Goal: Task Accomplishment & Management: Use online tool/utility

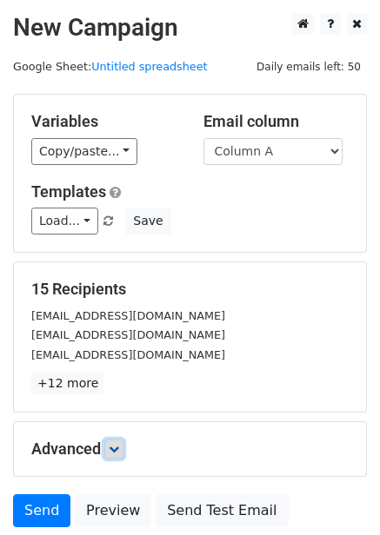
click at [116, 444] on icon at bounding box center [114, 449] width 10 height 10
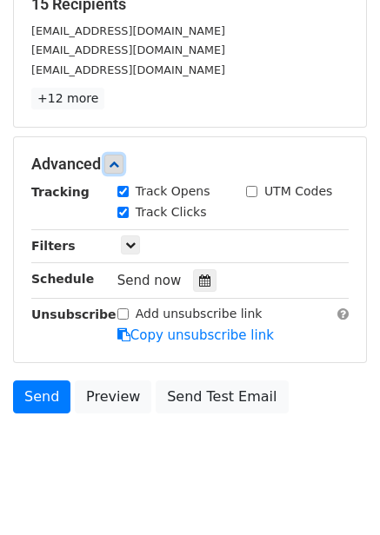
scroll to position [298, 0]
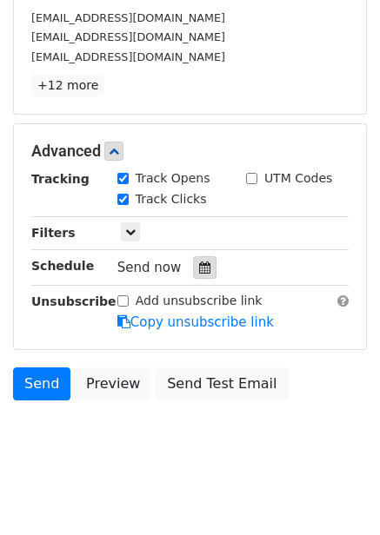
click at [199, 265] on icon at bounding box center [204, 268] width 11 height 12
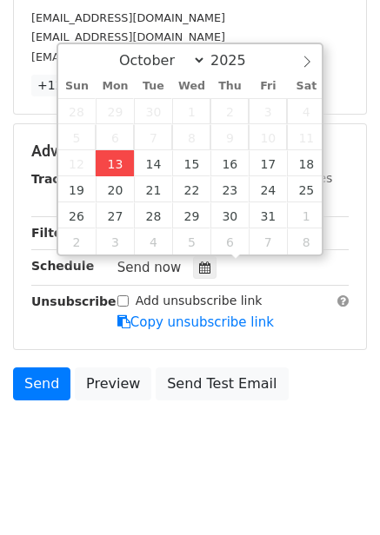
type input "2025-10-13 15:09"
type input "03"
type input "09"
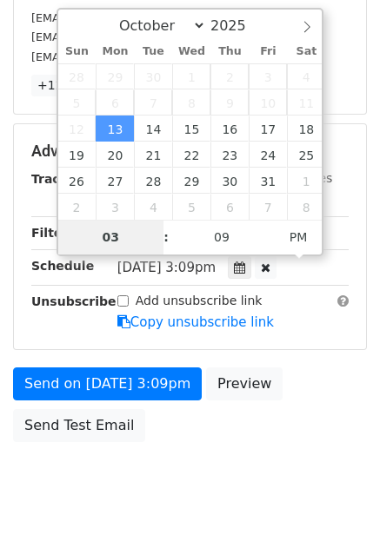
type input "4"
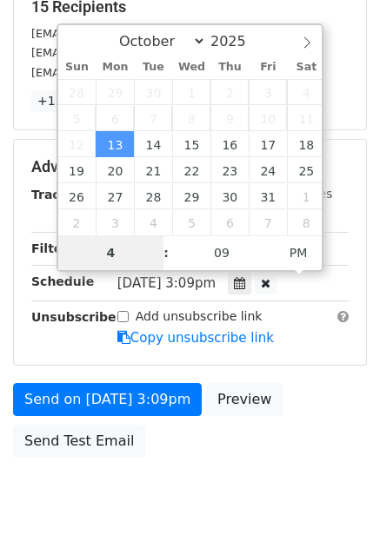
scroll to position [298, 0]
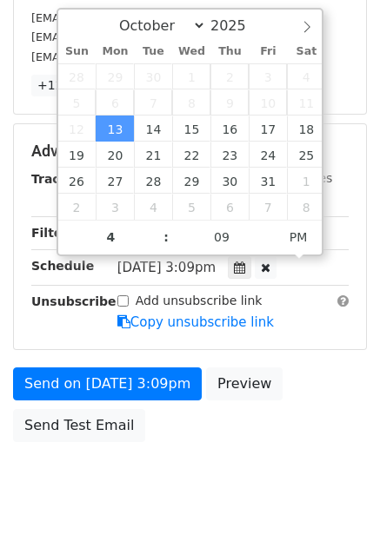
type input "2025-10-13 16:09"
click at [226, 435] on div "Send on Oct 13 at 3:09pm Preview Send Test Email" at bounding box center [190, 409] width 380 height 83
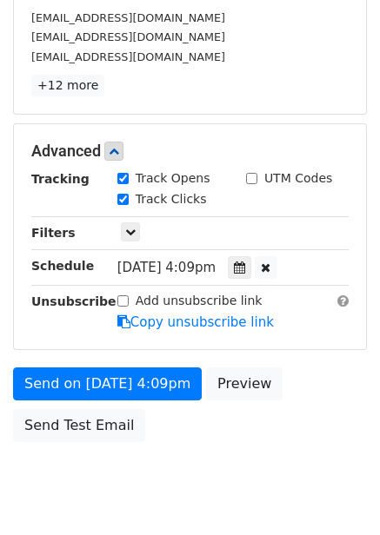
scroll to position [282, 0]
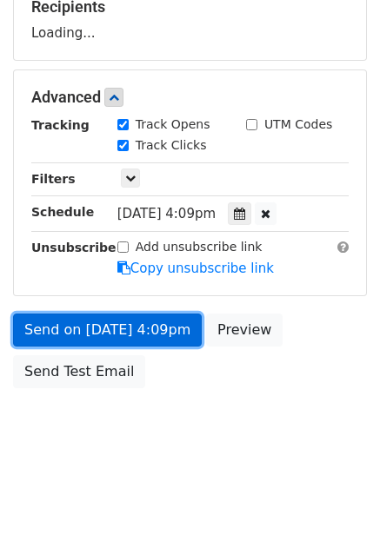
click at [154, 324] on link "Send on Oct 13 at 4:09pm" at bounding box center [107, 330] width 189 height 33
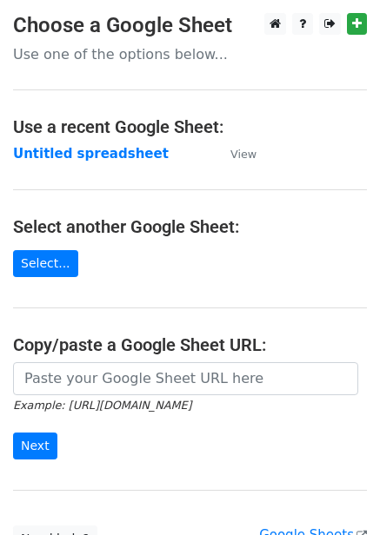
click at [88, 162] on td "Untitled spreadsheet" at bounding box center [113, 154] width 200 height 20
click at [88, 157] on strong "Untitled spreadsheet" at bounding box center [91, 154] width 156 height 16
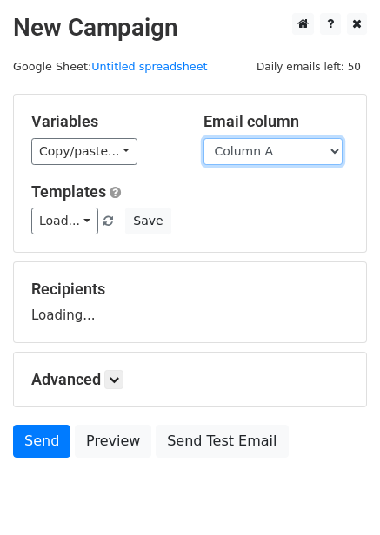
click at [278, 158] on select "Column A Column B Column C Column D Column E Column F" at bounding box center [272, 151] width 139 height 27
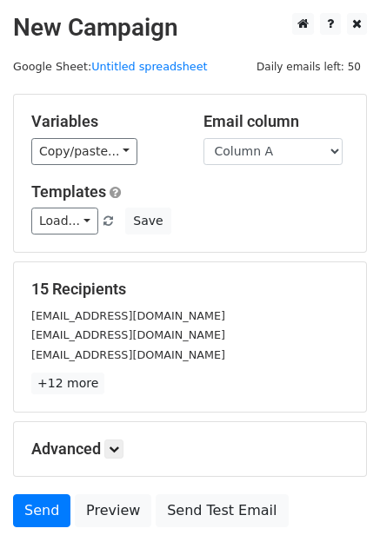
click at [269, 205] on div "Templates Load... No templates saved Save" at bounding box center [189, 208] width 343 height 53
drag, startPoint x: 276, startPoint y: 154, endPoint x: 276, endPoint y: 163, distance: 9.6
click at [276, 154] on select "Column A Column B Column C Column D Column E Column F" at bounding box center [272, 151] width 139 height 27
select select "Column B"
click at [203, 138] on select "Column A Column B Column C Column D Column E Column F" at bounding box center [272, 151] width 139 height 27
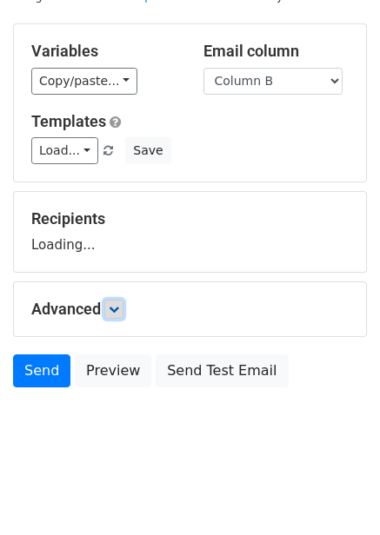
click at [119, 309] on icon at bounding box center [114, 309] width 10 height 10
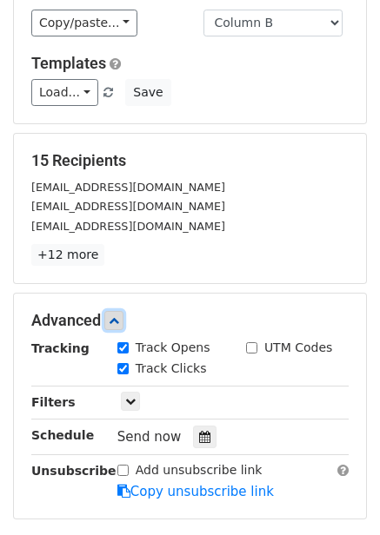
scroll to position [209, 0]
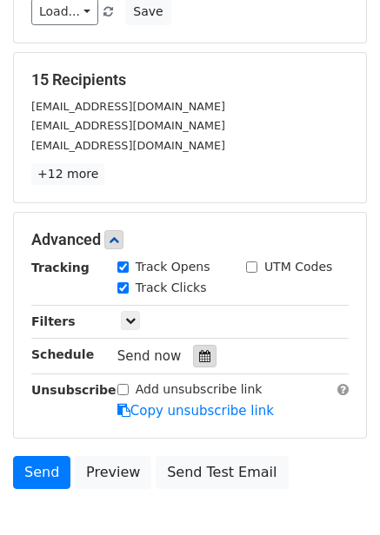
click at [193, 364] on div at bounding box center [204, 356] width 23 height 23
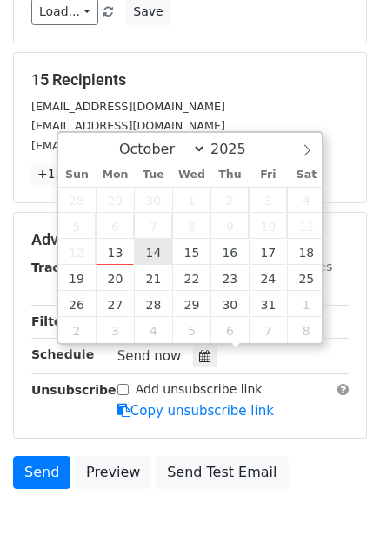
type input "2025-10-14 12:00"
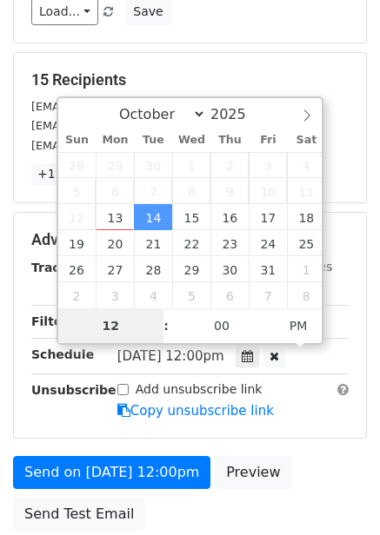
type input "5"
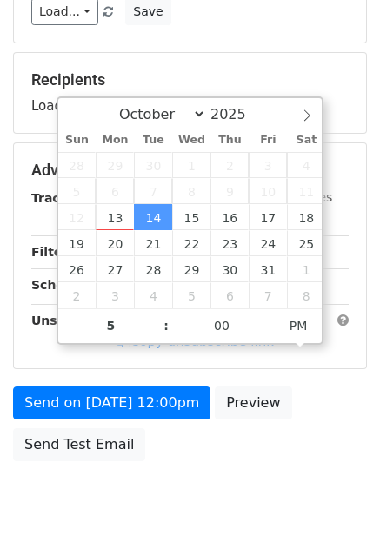
type input "2025-10-14 17:00"
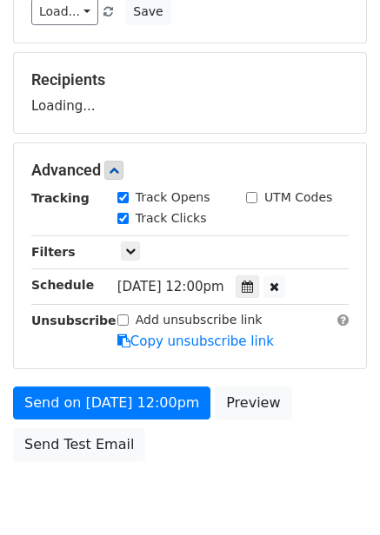
click at [291, 396] on div "Send on Oct 14 at 12:00pm Preview Send Test Email" at bounding box center [190, 428] width 380 height 83
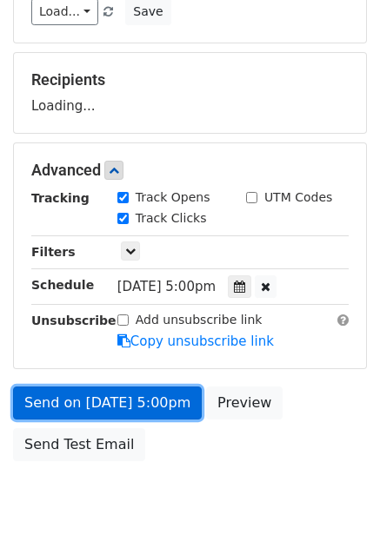
click at [153, 408] on link "Send on Oct 14 at 5:00pm" at bounding box center [107, 403] width 189 height 33
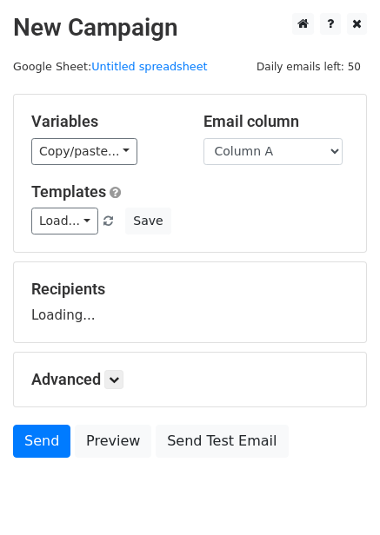
click at [284, 162] on select "Column A Column B Column C Column D Column E Column F" at bounding box center [272, 151] width 139 height 27
select select "Column C"
click at [203, 138] on select "Column A Column B Column C Column D Column E Column F" at bounding box center [272, 151] width 139 height 27
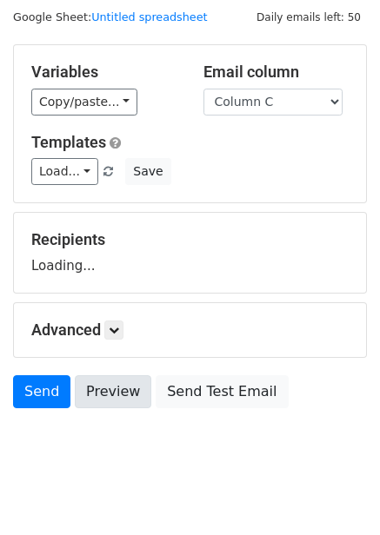
scroll to position [70, 0]
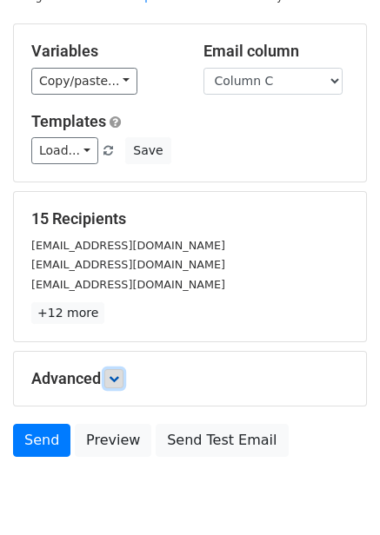
click at [115, 379] on icon at bounding box center [114, 379] width 10 height 10
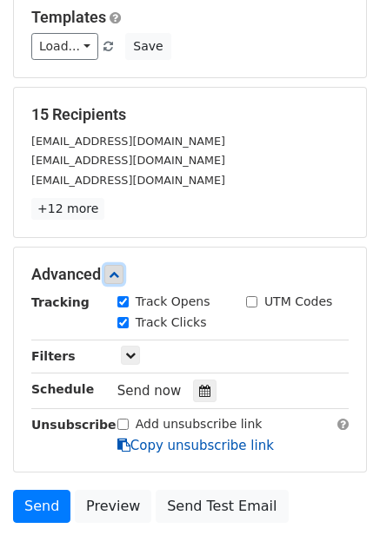
scroll to position [295, 0]
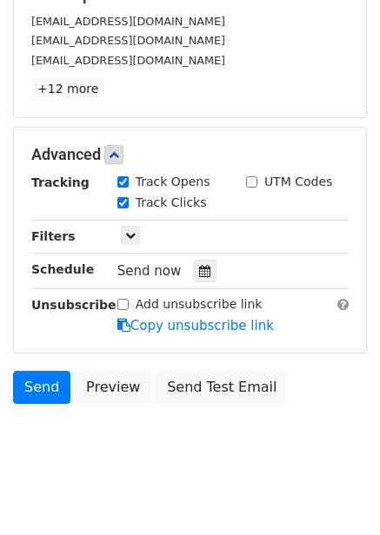
click at [202, 256] on div "Tracking Track Opens UTM Codes Track Clicks Filters Only include spreadsheet ro…" at bounding box center [189, 254] width 317 height 162
click at [199, 271] on icon at bounding box center [204, 271] width 11 height 12
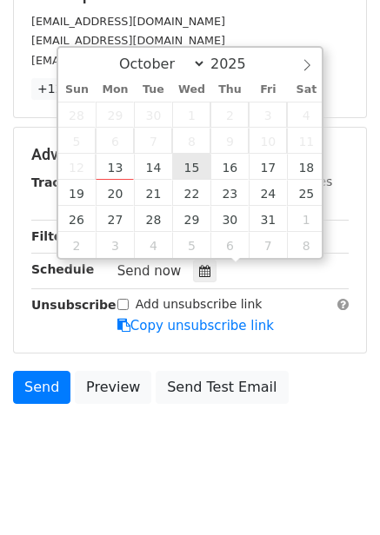
type input "2025-10-15 12:00"
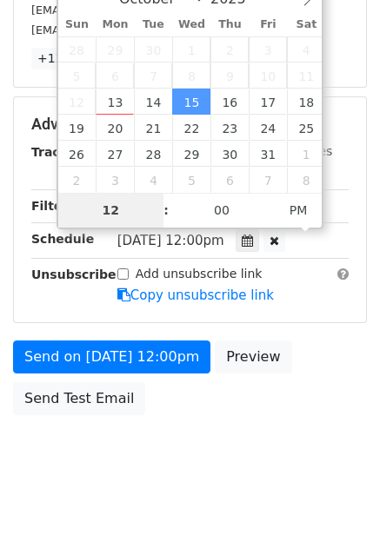
scroll to position [348, 0]
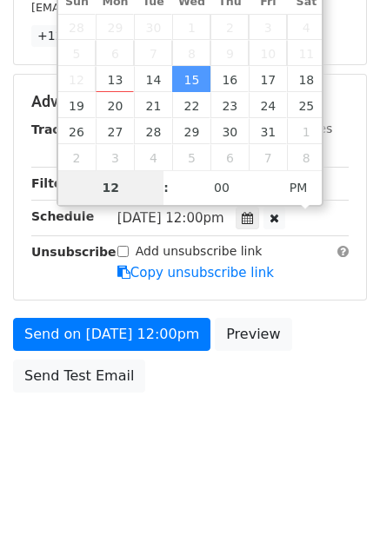
type input "6"
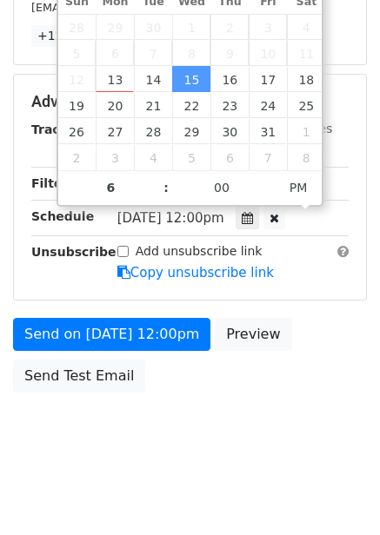
type input "2025-10-15 18:00"
click at [233, 401] on body "New Campaign Daily emails left: 50 Google Sheet: Untitled spreadsheet Variables…" at bounding box center [190, 67] width 380 height 805
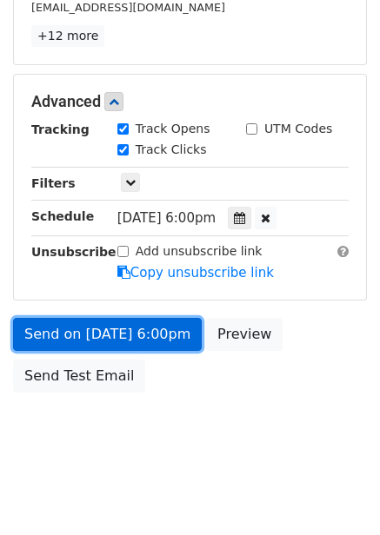
click at [161, 330] on link "Send on Oct 15 at 6:00pm" at bounding box center [107, 334] width 189 height 33
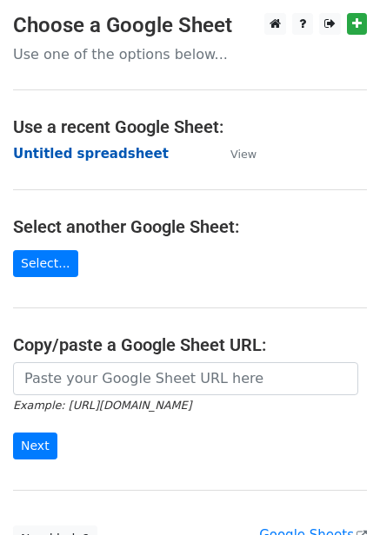
click at [124, 152] on strong "Untitled spreadsheet" at bounding box center [91, 154] width 156 height 16
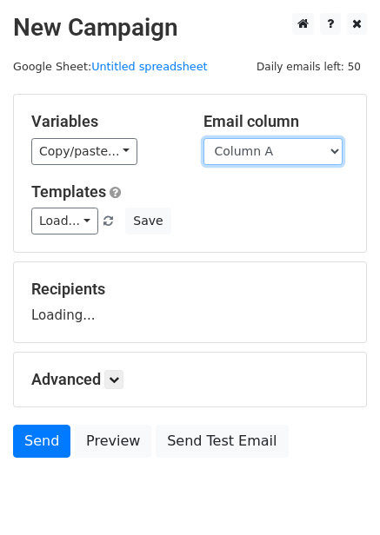
click at [280, 155] on select "Column A Column B Column C Column D Column E Column F" at bounding box center [272, 151] width 139 height 27
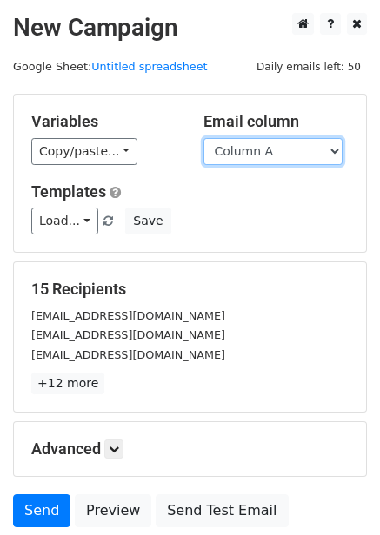
click at [286, 153] on select "Column A Column B Column C Column D Column E Column F" at bounding box center [272, 151] width 139 height 27
select select "Column D"
click at [203, 138] on select "Column A Column B Column C Column D Column E Column F" at bounding box center [272, 151] width 139 height 27
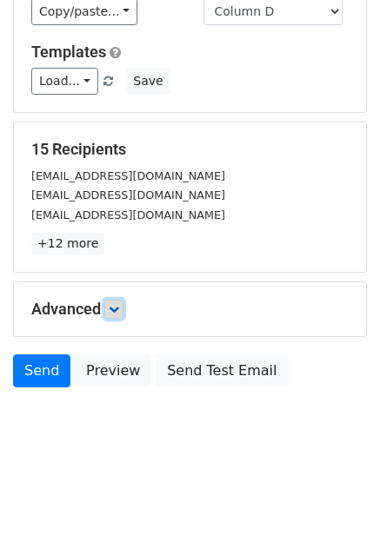
click at [115, 315] on link at bounding box center [113, 309] width 19 height 19
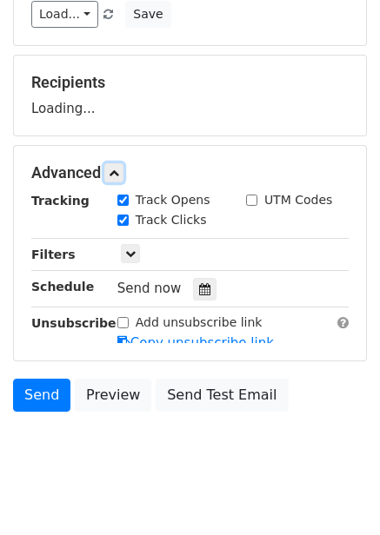
scroll to position [209, 0]
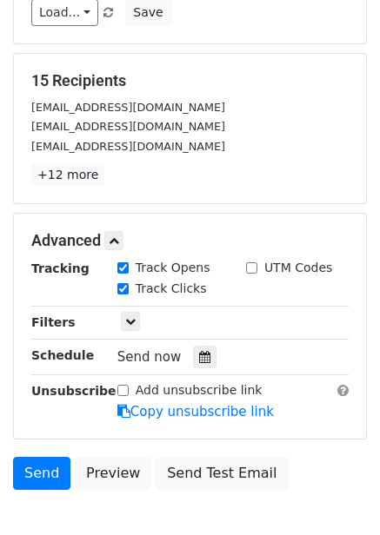
click at [196, 293] on div "Track Clicks" at bounding box center [168, 290] width 129 height 21
click at [205, 362] on div at bounding box center [204, 357] width 23 height 23
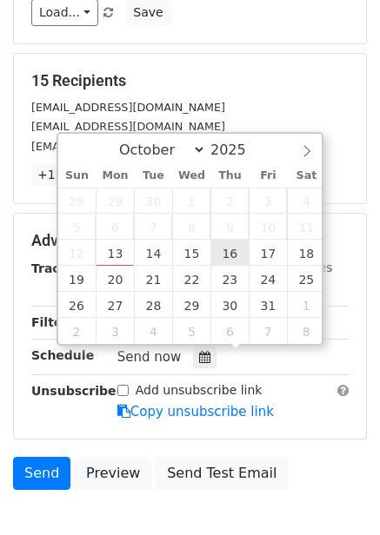
type input "2025-10-16 12:00"
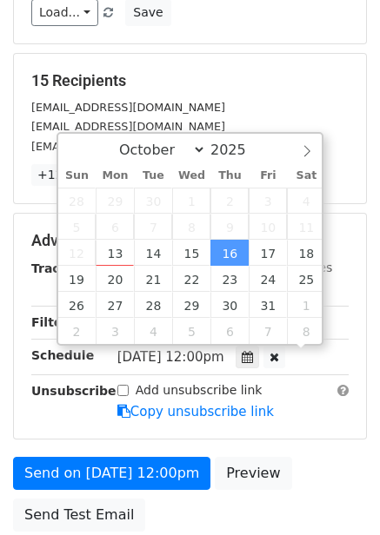
scroll to position [1, 0]
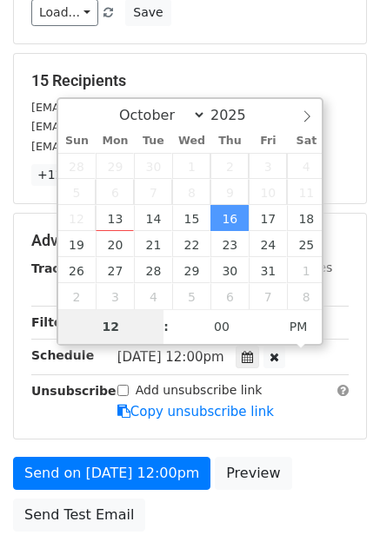
type input "7"
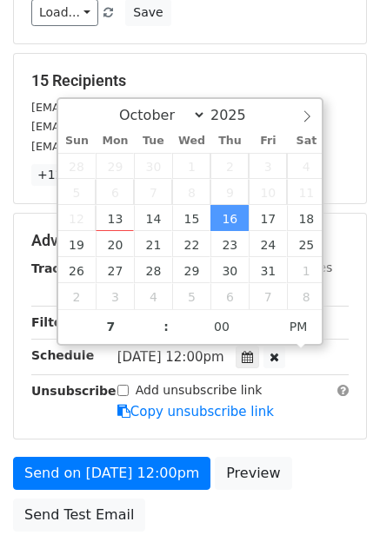
type input "2025-10-16 19:00"
click at [289, 426] on div "Advanced Tracking Track Opens UTM Codes Track Clicks Filters Only include sprea…" at bounding box center [190, 326] width 352 height 225
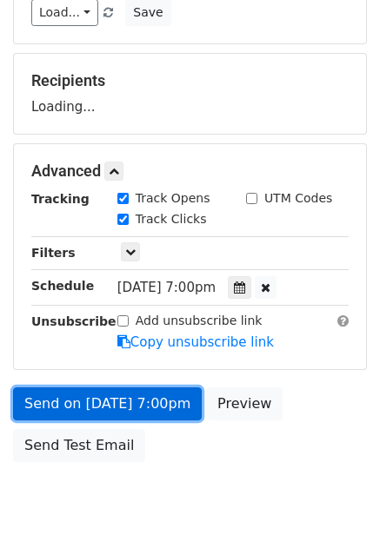
click at [163, 408] on link "Send on Oct 16 at 7:00pm" at bounding box center [107, 404] width 189 height 33
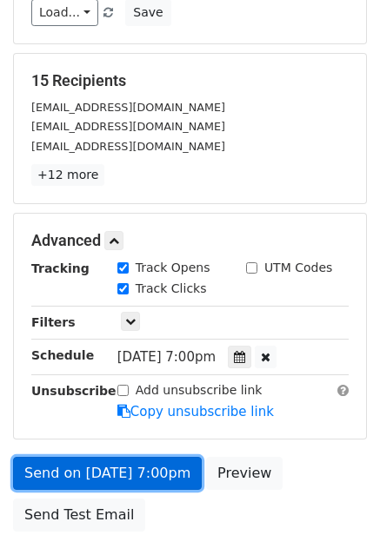
click at [157, 458] on link "Send on Oct 16 at 7:00pm" at bounding box center [107, 473] width 189 height 33
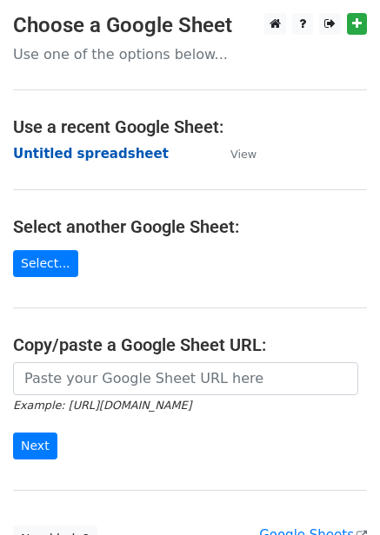
click at [86, 158] on strong "Untitled spreadsheet" at bounding box center [91, 154] width 156 height 16
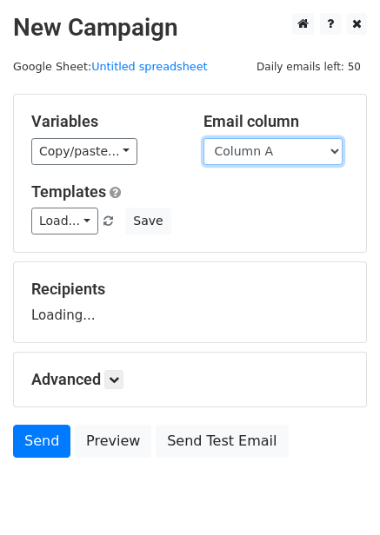
drag, startPoint x: 271, startPoint y: 153, endPoint x: 271, endPoint y: 162, distance: 9.6
click at [271, 153] on select "Column A Column B Column C Column D Column E Column F" at bounding box center [272, 151] width 139 height 27
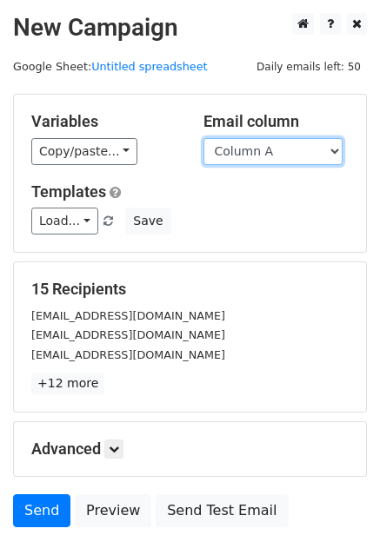
drag, startPoint x: 272, startPoint y: 147, endPoint x: 268, endPoint y: 163, distance: 17.1
click at [272, 147] on select "Column A Column B Column C Column D Column E Column F" at bounding box center [272, 151] width 139 height 27
select select "Column E"
click at [203, 138] on select "Column A Column B Column C Column D Column E Column F" at bounding box center [272, 151] width 139 height 27
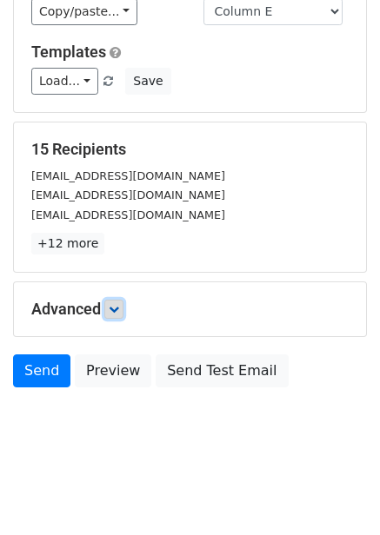
click at [112, 312] on icon at bounding box center [114, 309] width 10 height 10
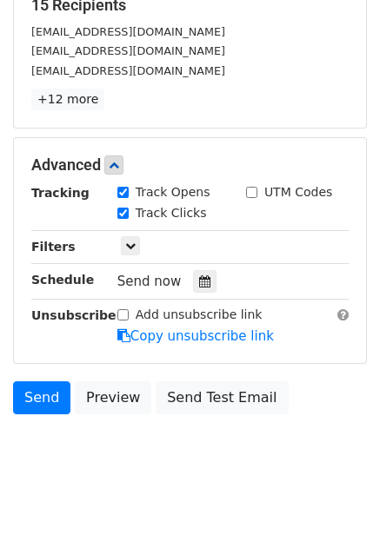
scroll to position [310, 0]
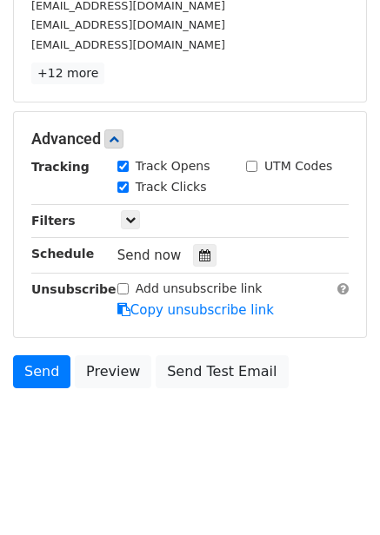
click at [196, 326] on div "Advanced Tracking Track Opens UTM Codes Track Clicks Filters Only include sprea…" at bounding box center [190, 224] width 352 height 225
click at [199, 253] on icon at bounding box center [204, 255] width 11 height 12
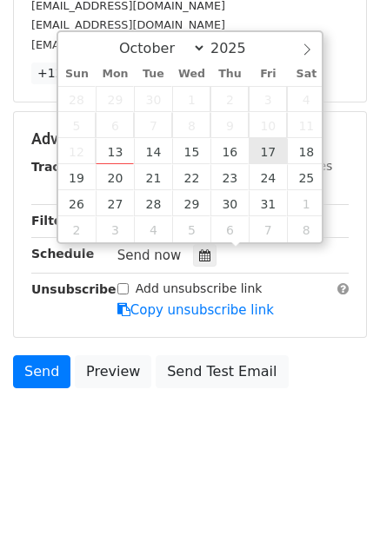
type input "[DATE] 12:00"
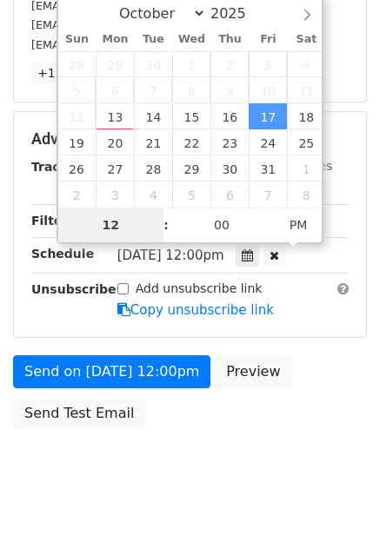
scroll to position [282, 0]
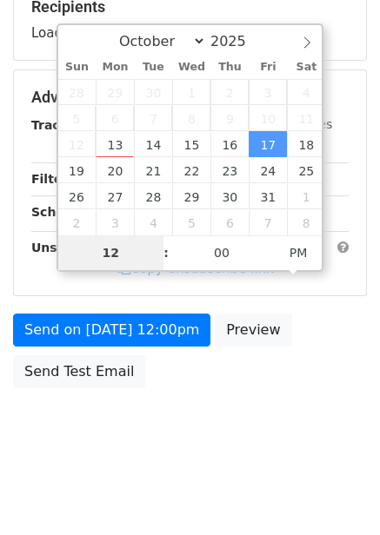
type input "8"
type input "[DATE] 20:00"
click at [328, 371] on form "Variables Copy/paste... {{Column A}} {{Column B}} {{Column C}} {{Column D}} {{C…" at bounding box center [190, 104] width 354 height 586
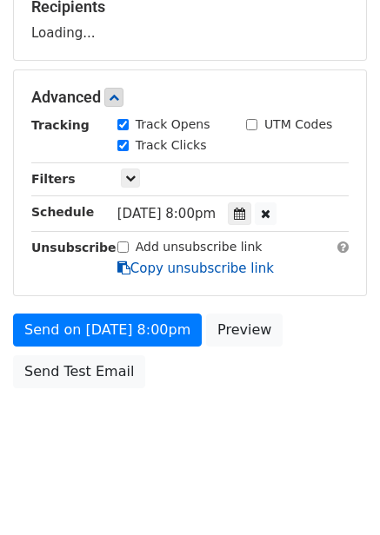
click at [149, 276] on link "Copy unsubscribe link" at bounding box center [195, 269] width 156 height 16
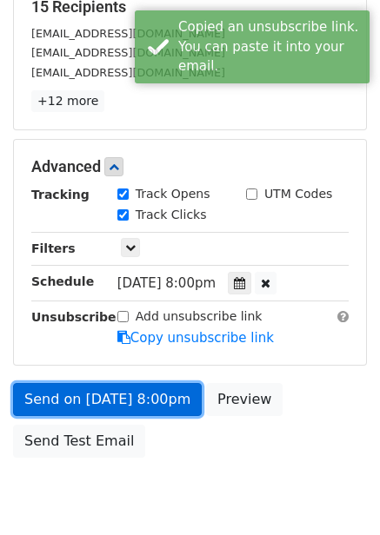
click at [146, 401] on link "Send on [DATE] 8:00pm" at bounding box center [107, 399] width 189 height 33
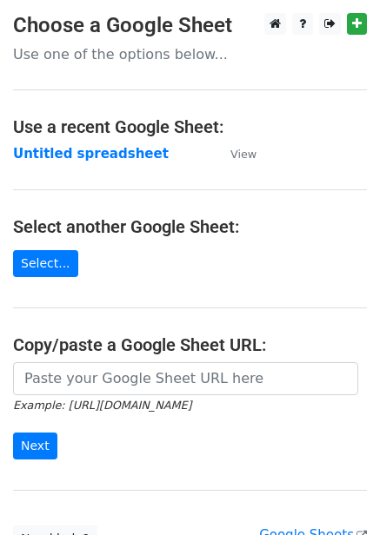
click at [56, 153] on strong "Untitled spreadsheet" at bounding box center [91, 154] width 156 height 16
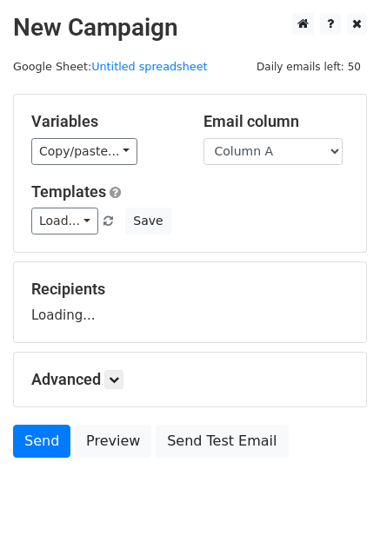
click at [259, 144] on select "Column A Column B Column C Column D Column E Column F" at bounding box center [272, 151] width 139 height 27
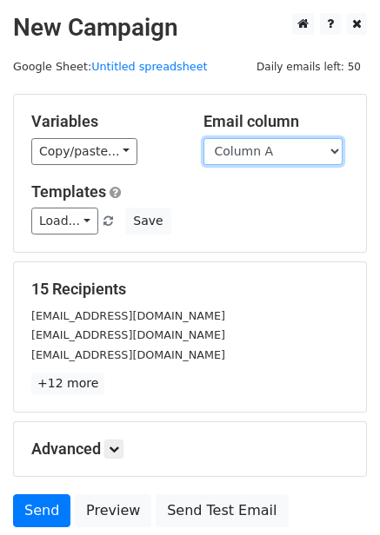
click at [260, 156] on select "Column A Column B Column C Column D Column E Column F" at bounding box center [272, 151] width 139 height 27
select select "Column F"
click at [203, 138] on select "Column A Column B Column C Column D Column E Column F" at bounding box center [272, 151] width 139 height 27
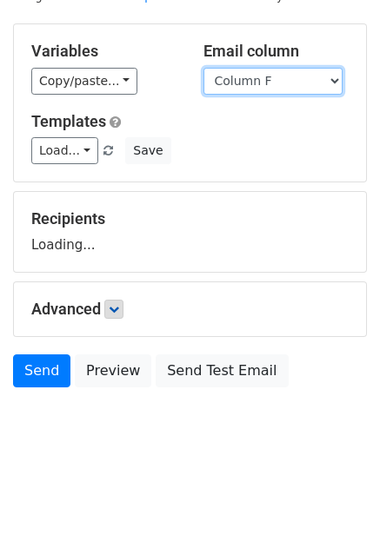
scroll to position [70, 0]
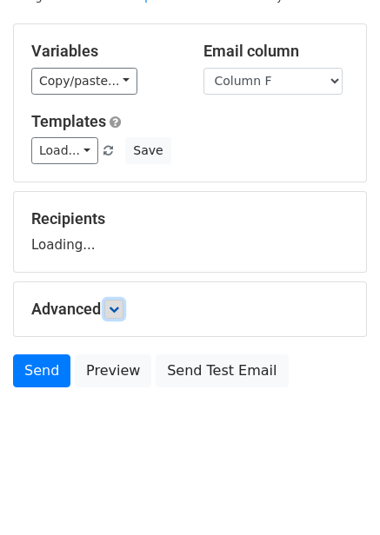
click at [119, 315] on link at bounding box center [113, 309] width 19 height 19
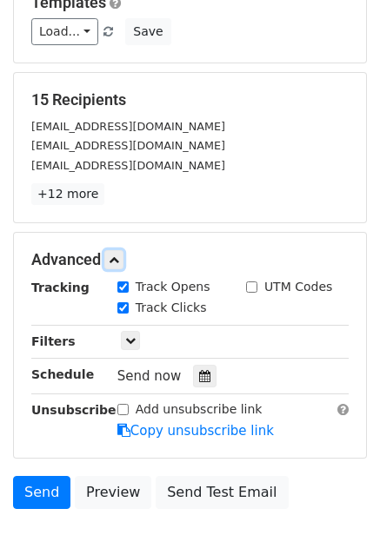
scroll to position [310, 0]
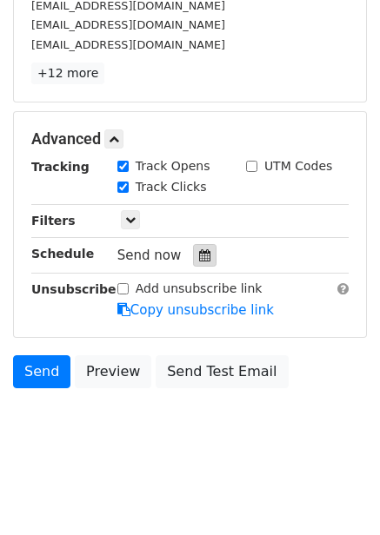
click at [199, 254] on icon at bounding box center [204, 255] width 11 height 12
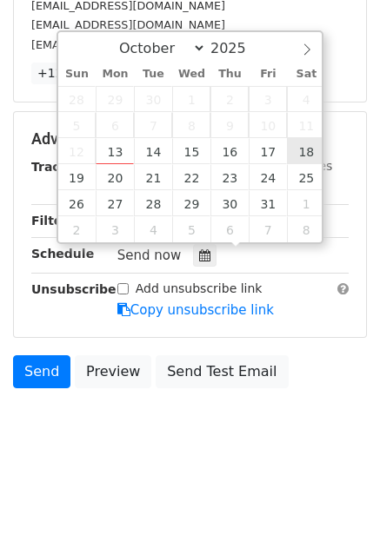
type input "[DATE] 12:00"
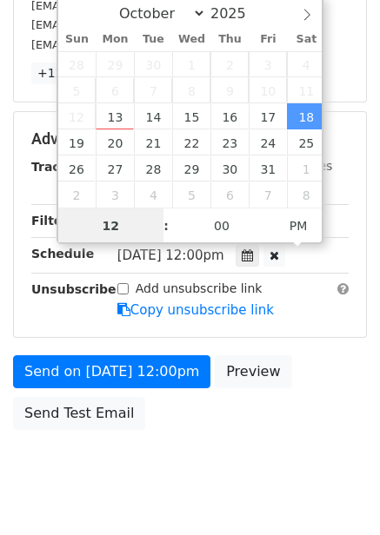
scroll to position [1, 0]
type input "9"
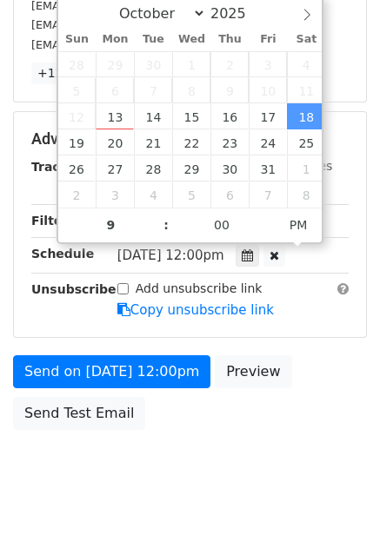
type input "[DATE] 21:00"
click at [335, 397] on div "Send on [DATE] 12:00pm Preview Send Test Email" at bounding box center [190, 396] width 380 height 83
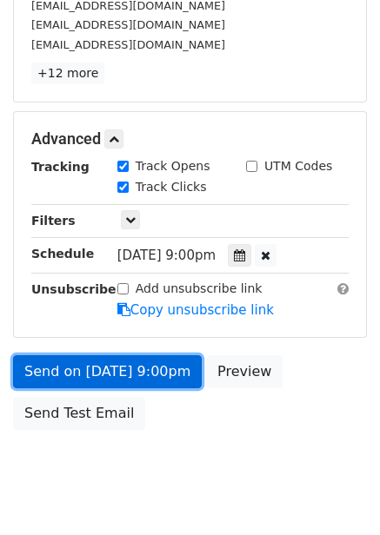
click at [158, 374] on link "Send on [DATE] 9:00pm" at bounding box center [107, 371] width 189 height 33
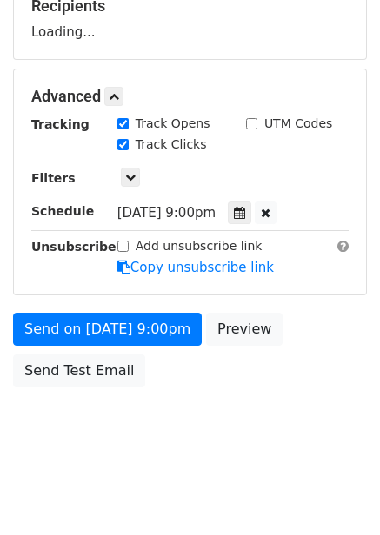
scroll to position [282, 0]
